Goal: Navigation & Orientation: Find specific page/section

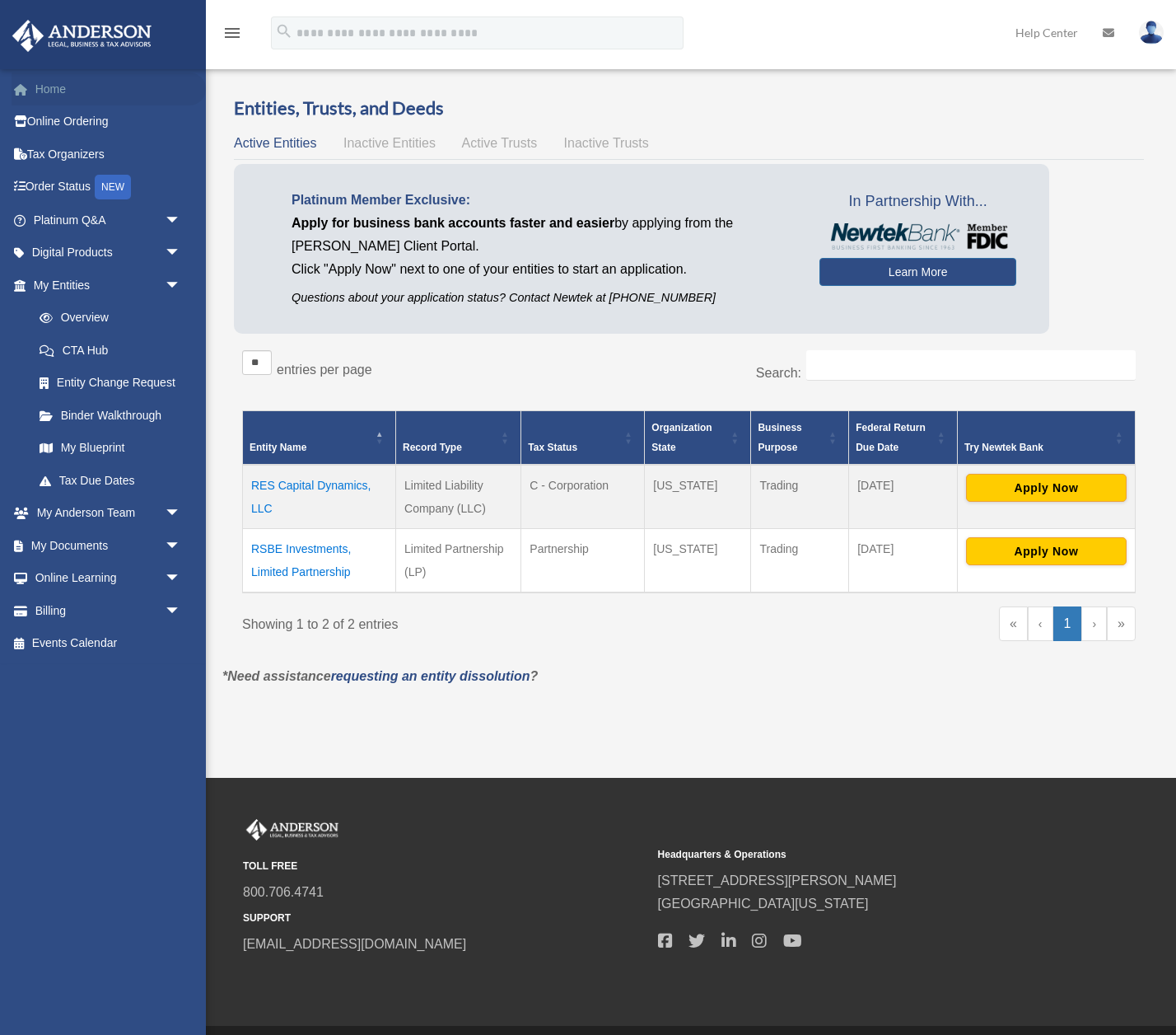
click at [60, 94] on link "Home" at bounding box center [109, 89] width 194 height 33
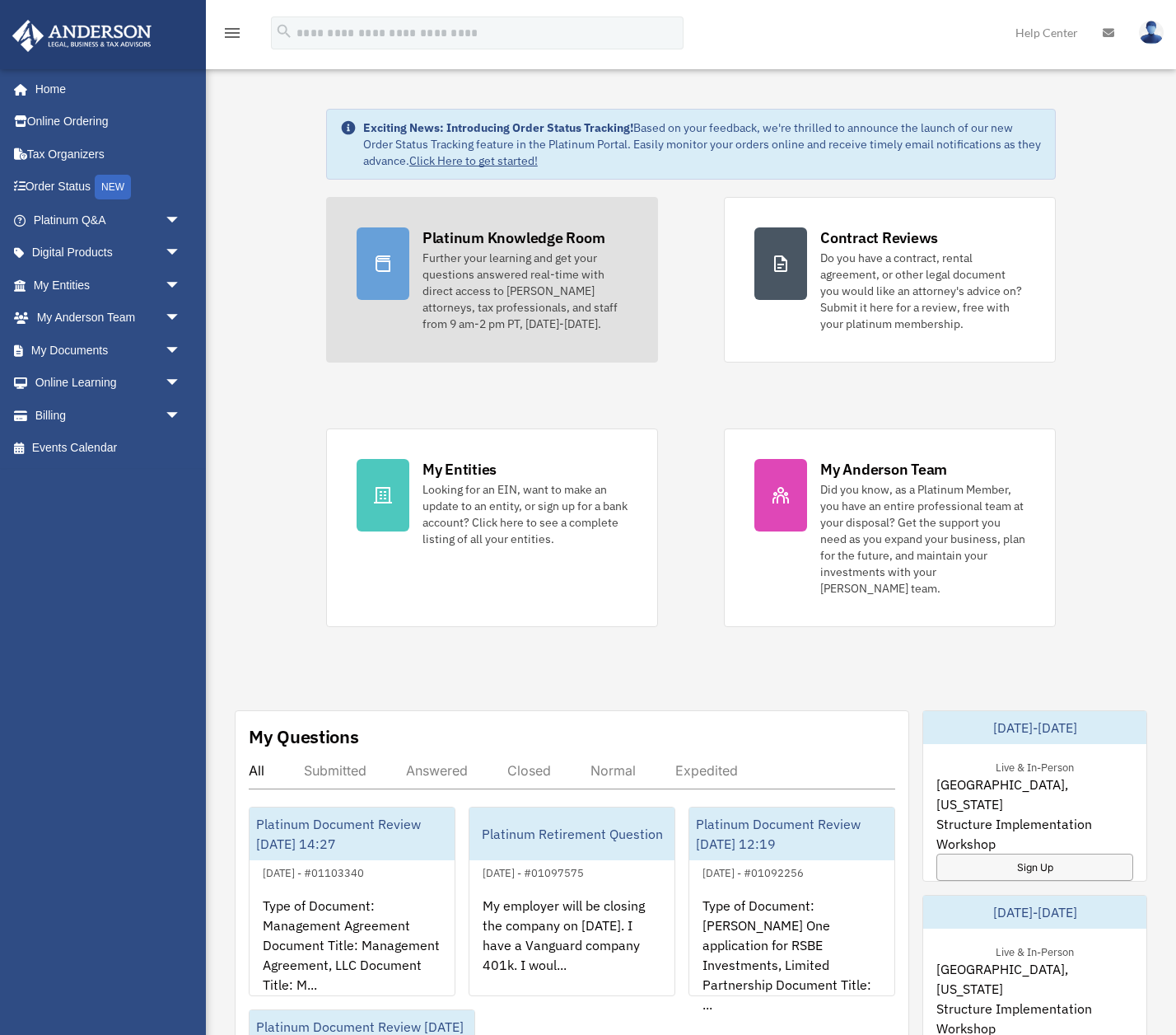
click at [509, 226] on link "Platinum Knowledge Room Further your learning and get your questions answered r…" at bounding box center [491, 280] width 332 height 166
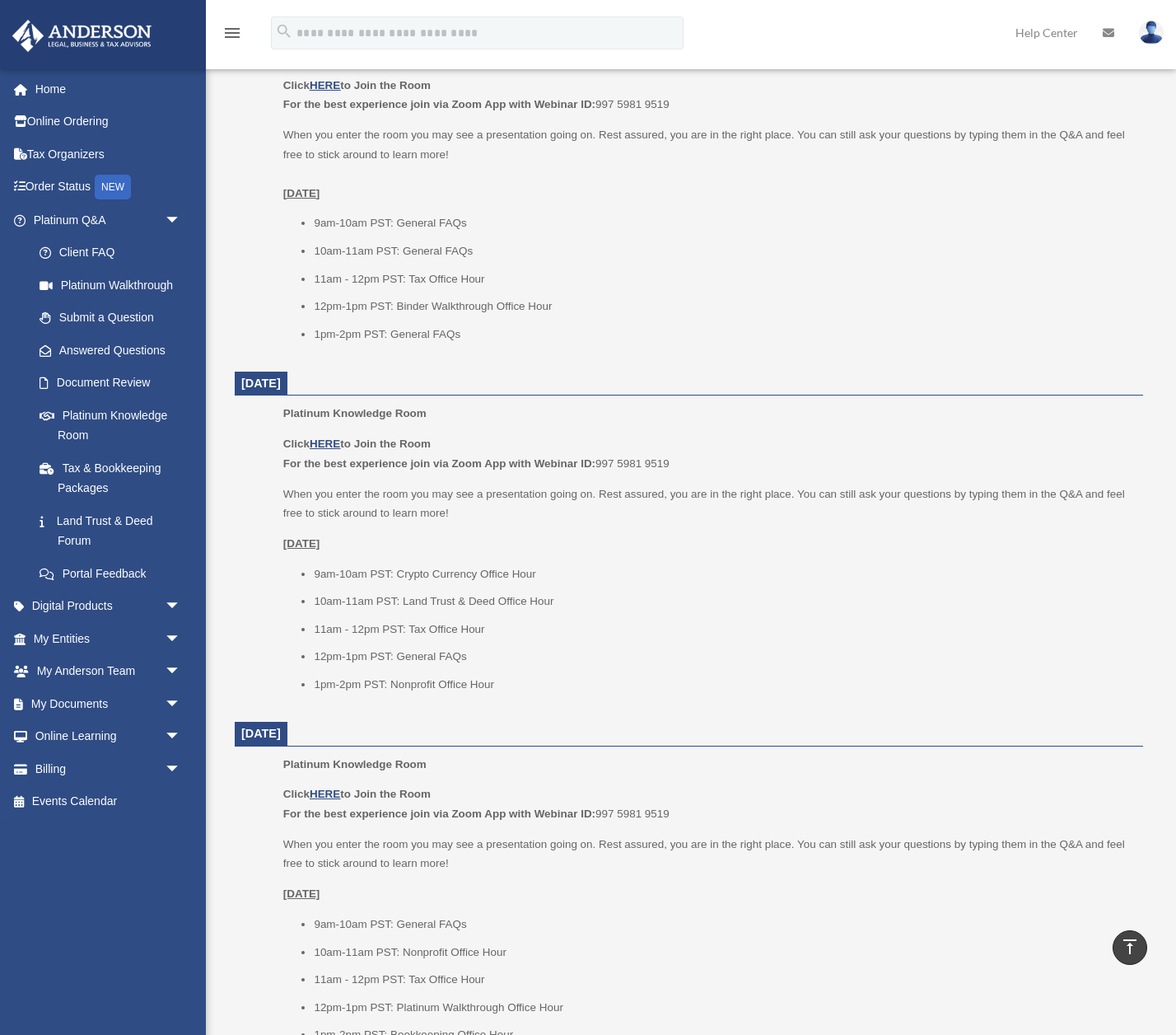
scroll to position [749, 0]
